Goal: Information Seeking & Learning: Check status

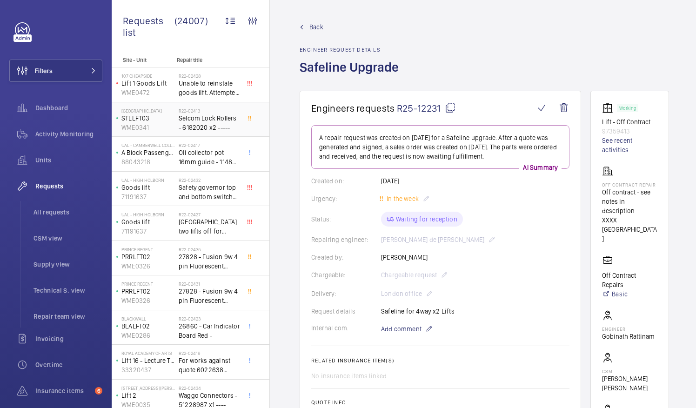
scroll to position [121, 0]
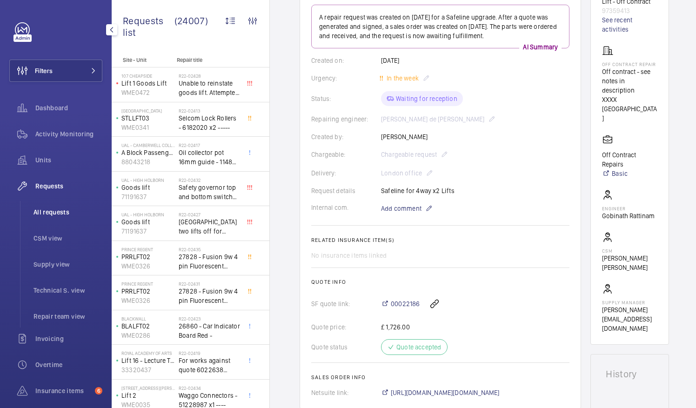
click at [52, 213] on span "All requests" at bounding box center [68, 212] width 69 height 9
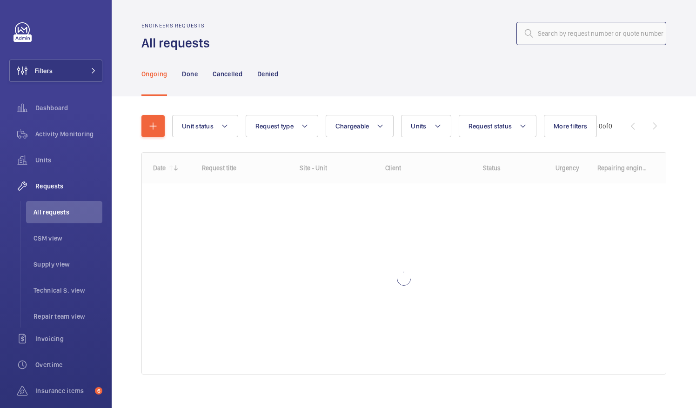
click at [542, 33] on input "text" at bounding box center [592, 33] width 150 height 23
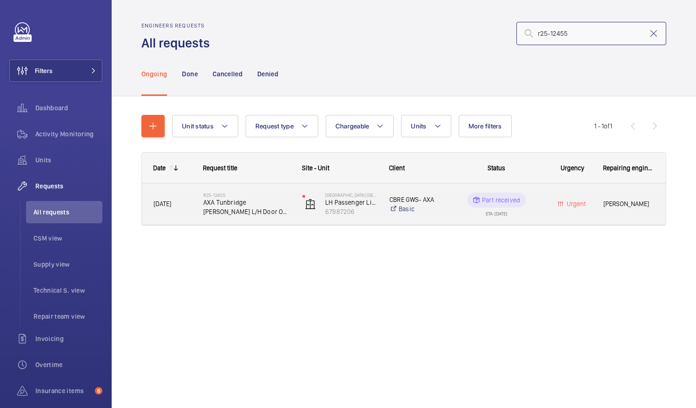
type input "r25-12455"
click at [250, 207] on span "AXA Tunbridge [PERSON_NAME] L/H Door Op CAMS" at bounding box center [246, 207] width 87 height 19
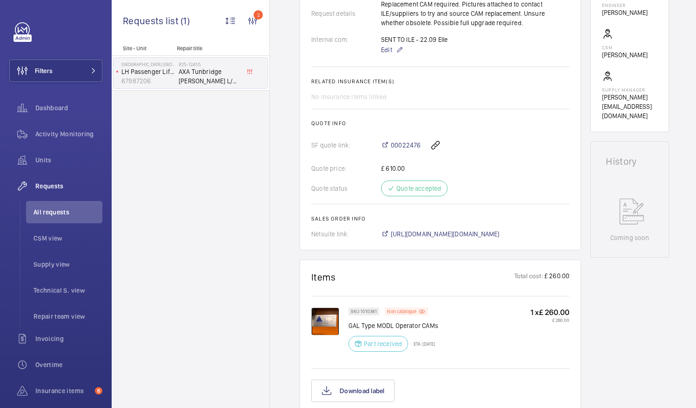
scroll to position [347, 0]
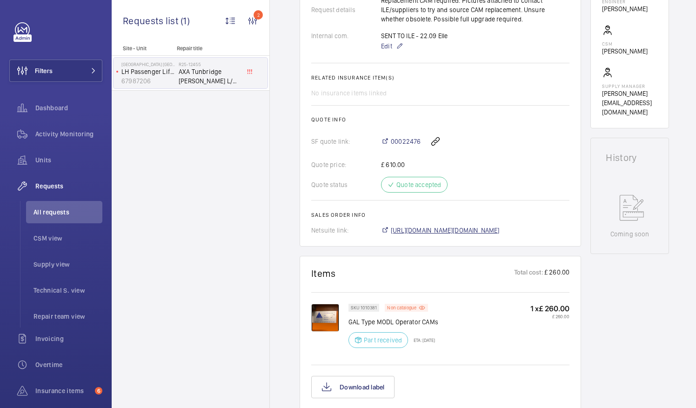
click at [457, 226] on span "[URL][DOMAIN_NAME][DOMAIN_NAME]" at bounding box center [445, 230] width 109 height 9
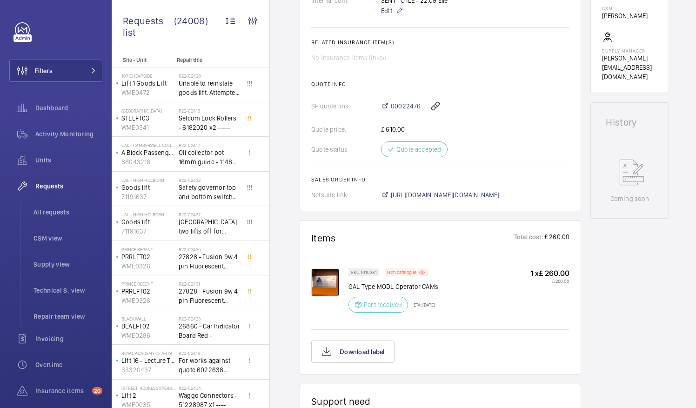
scroll to position [382, 0]
click at [329, 268] on img at bounding box center [325, 282] width 28 height 28
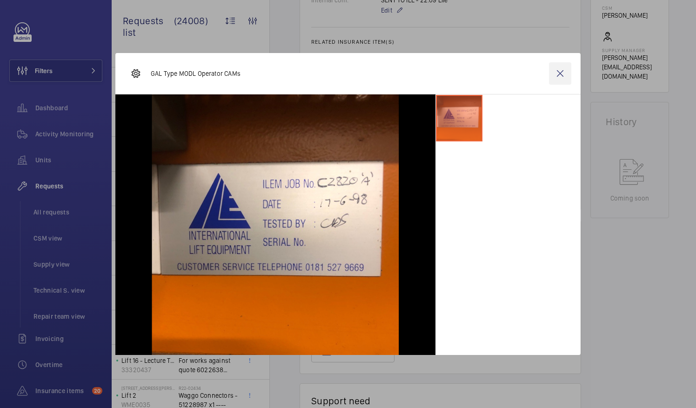
click at [561, 70] on wm-front-icon-button at bounding box center [560, 73] width 22 height 22
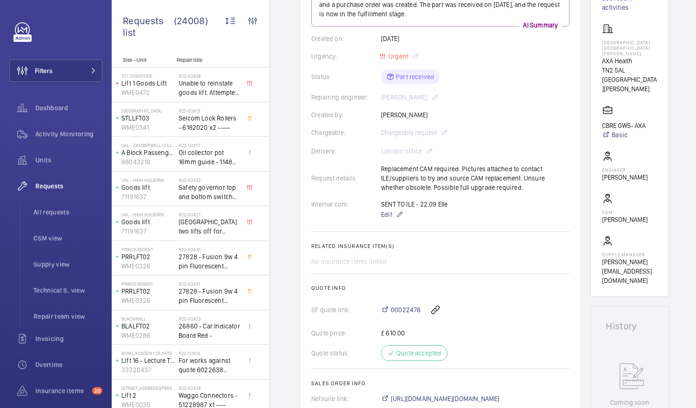
scroll to position [178, 0]
